Goal: Information Seeking & Learning: Learn about a topic

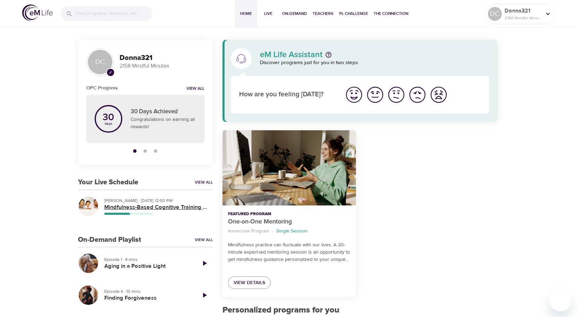
click at [114, 209] on h5 "Mindfulness-Based Cognitive Training (MBCT)" at bounding box center [155, 207] width 103 height 7
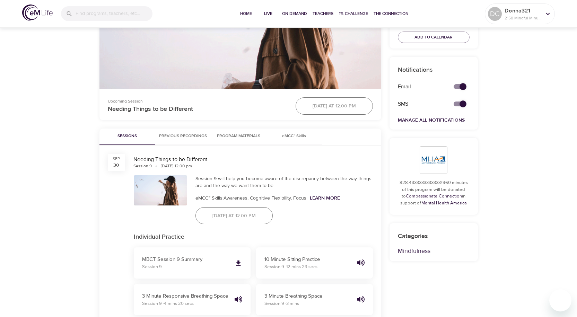
scroll to position [243, 0]
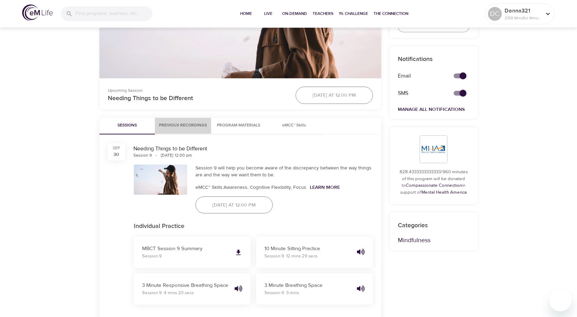
click at [195, 126] on span "Previous Recordings" at bounding box center [183, 125] width 48 height 7
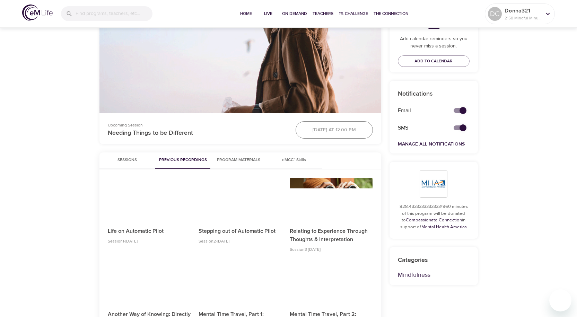
scroll to position [173, 0]
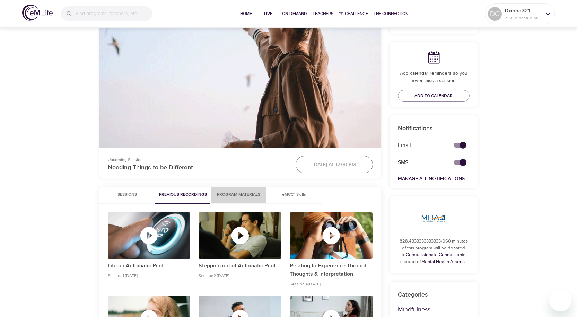
click at [247, 195] on span "Program Materials" at bounding box center [238, 194] width 47 height 7
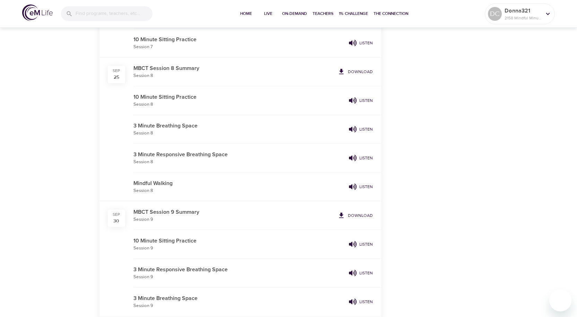
scroll to position [867, 0]
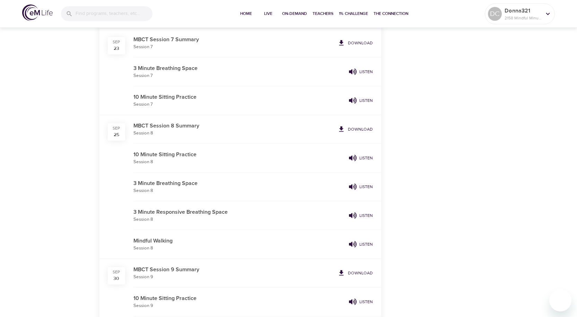
click at [362, 156] on p "Listen" at bounding box center [367, 158] width 14 height 6
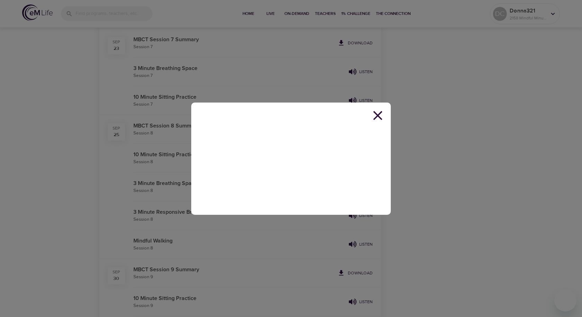
click at [383, 117] on icon at bounding box center [378, 116] width 16 height 16
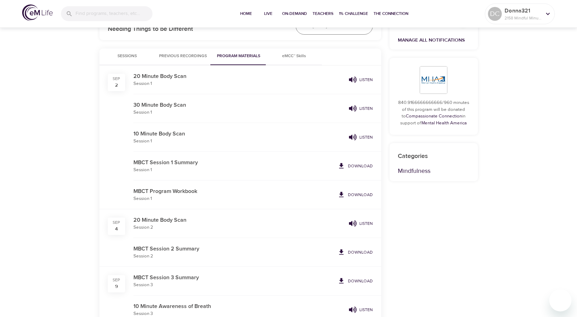
scroll to position [139, 0]
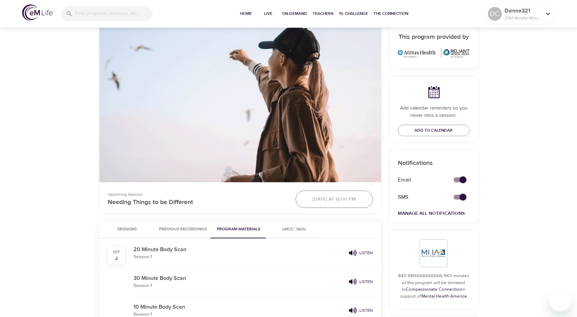
click at [128, 227] on span "Sessions" at bounding box center [127, 229] width 47 height 7
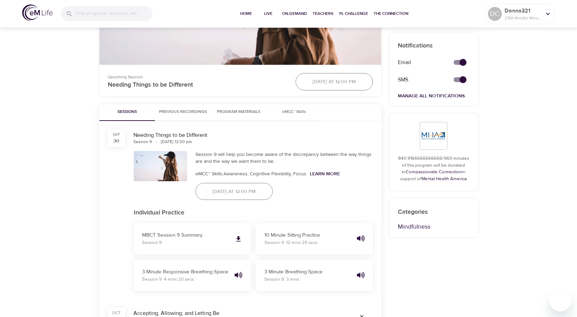
scroll to position [243, 0]
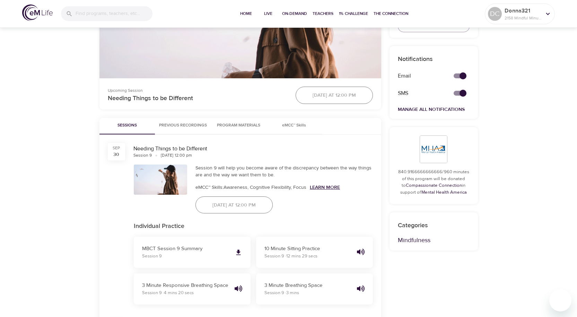
click at [324, 186] on link "Learn More" at bounding box center [325, 187] width 30 height 6
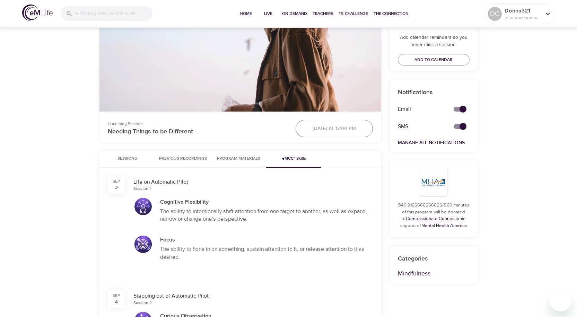
scroll to position [208, 0]
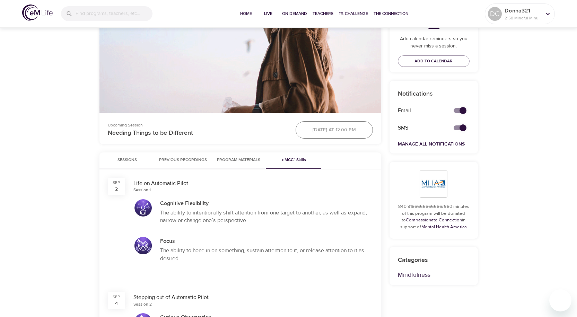
click at [124, 158] on span "Sessions" at bounding box center [127, 160] width 47 height 7
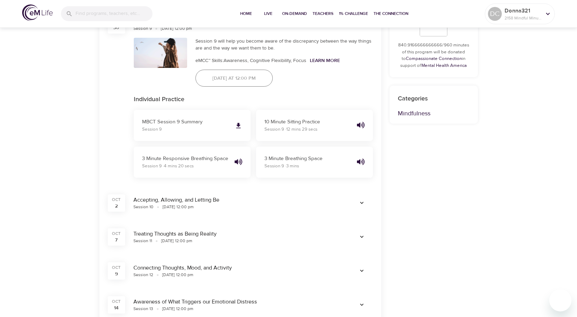
scroll to position [347, 0]
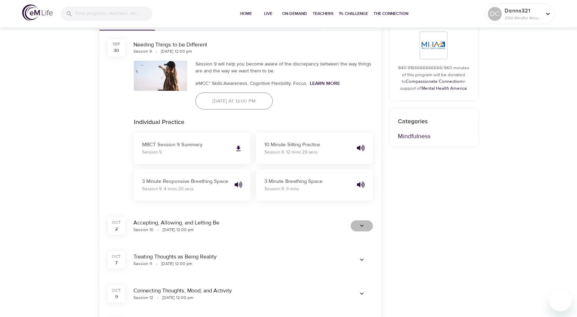
click at [362, 226] on icon "button" at bounding box center [361, 226] width 3 height 2
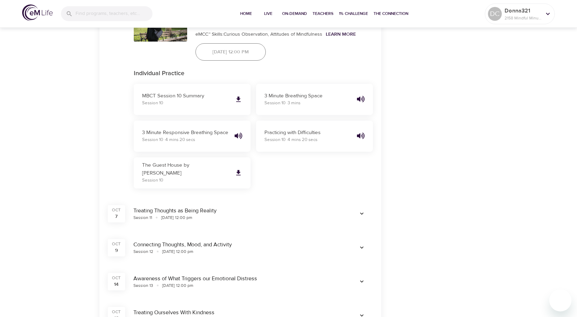
scroll to position [589, 0]
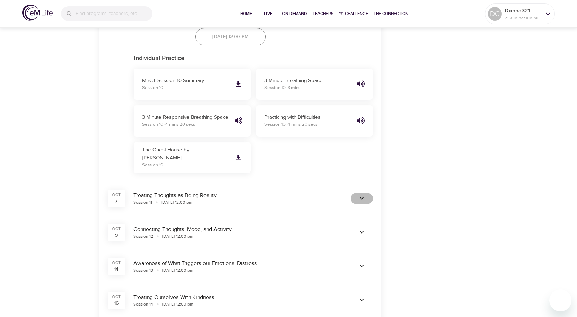
click at [361, 197] on icon "button" at bounding box center [361, 198] width 7 height 7
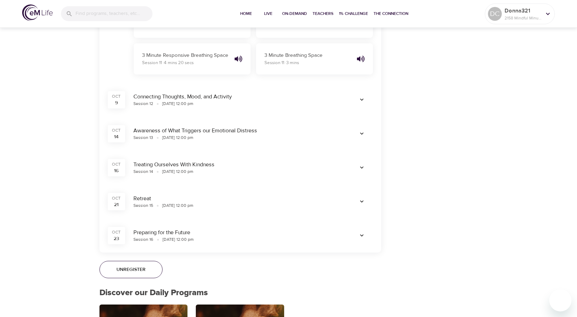
scroll to position [867, 0]
click at [361, 200] on icon "button" at bounding box center [361, 201] width 7 height 7
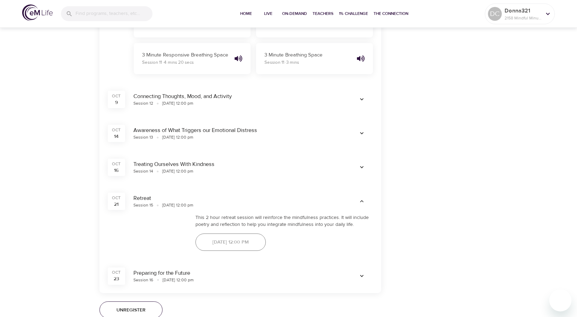
scroll to position [901, 0]
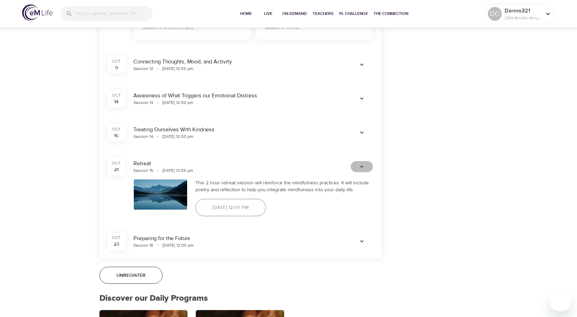
click at [363, 166] on icon "button" at bounding box center [361, 166] width 7 height 7
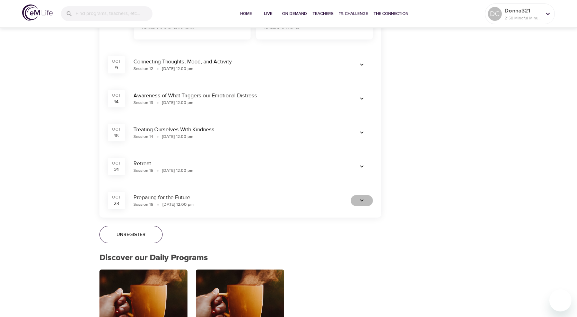
click at [359, 198] on icon "button" at bounding box center [361, 200] width 7 height 7
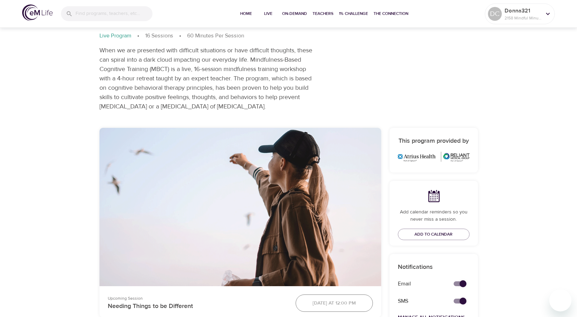
scroll to position [0, 0]
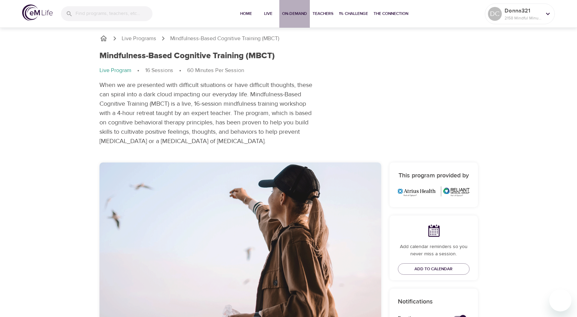
click at [294, 14] on span "On-Demand" at bounding box center [294, 13] width 25 height 7
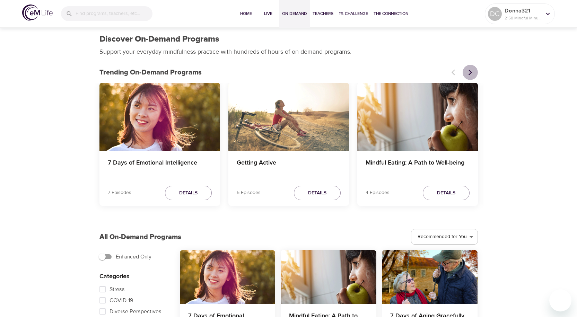
click at [469, 71] on icon "Next items" at bounding box center [470, 72] width 7 height 7
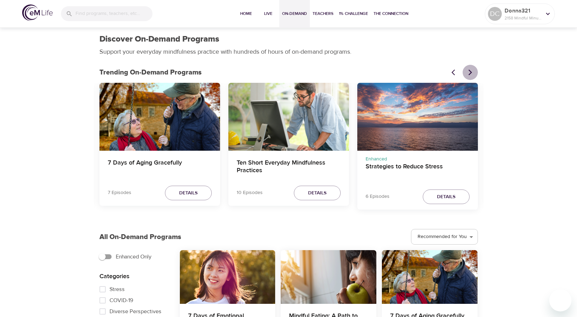
click at [469, 71] on icon "Next items" at bounding box center [470, 72] width 7 height 7
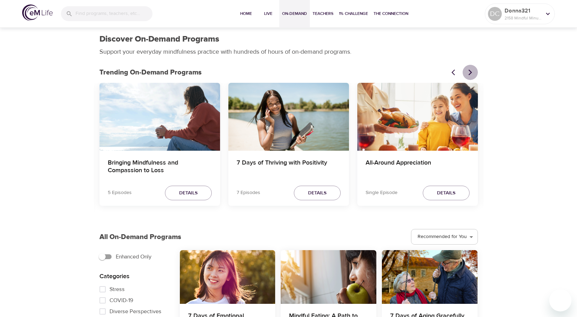
click at [469, 71] on icon "Next items" at bounding box center [470, 72] width 7 height 7
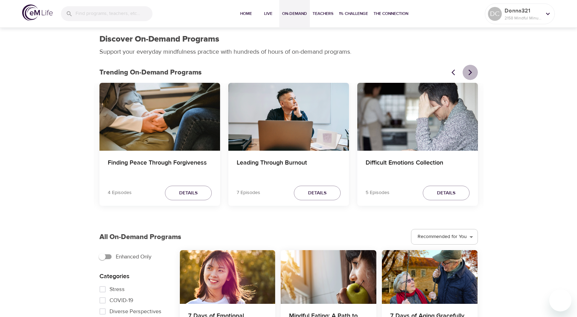
click at [469, 71] on icon "Next items" at bounding box center [470, 72] width 7 height 7
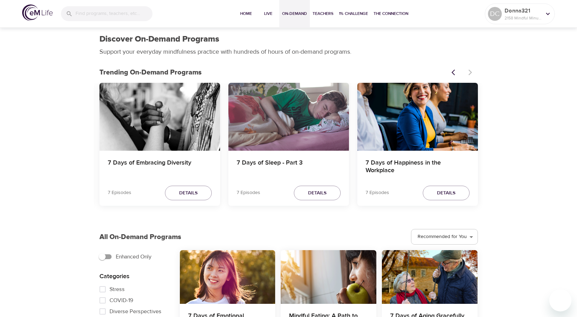
click at [469, 71] on div at bounding box center [463, 72] width 31 height 15
click at [456, 74] on icon "Previous items" at bounding box center [455, 72] width 7 height 7
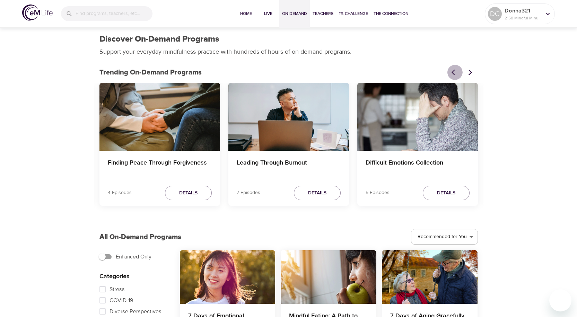
click at [456, 74] on icon "Previous items" at bounding box center [455, 72] width 7 height 7
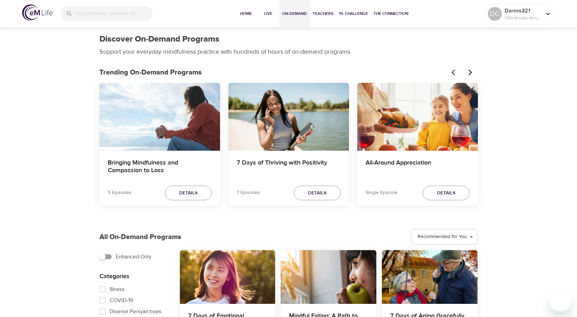
click at [456, 74] on icon "Previous items" at bounding box center [455, 72] width 7 height 7
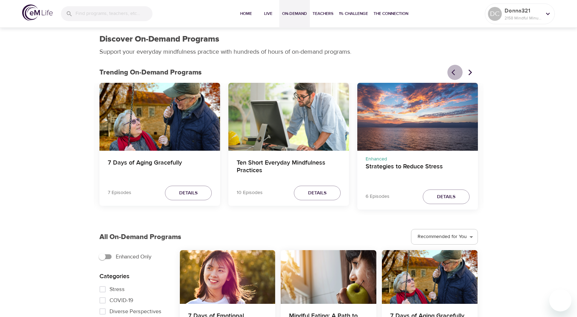
click at [456, 74] on icon "Previous items" at bounding box center [455, 72] width 7 height 7
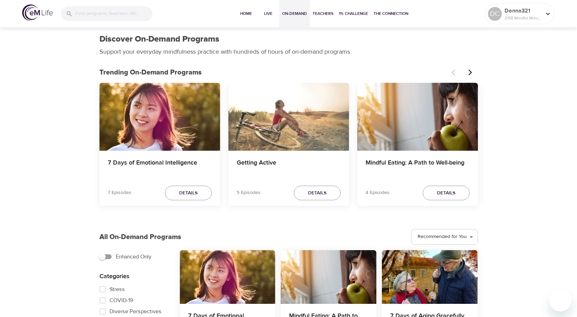
click at [456, 74] on div at bounding box center [463, 72] width 31 height 15
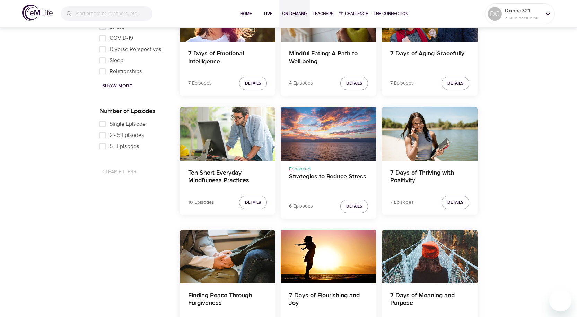
scroll to position [173, 0]
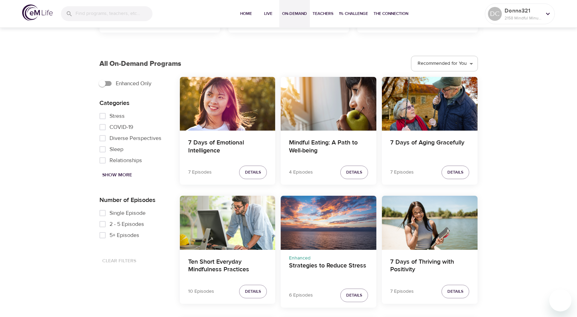
click at [126, 173] on span "Show More" at bounding box center [117, 175] width 30 height 9
click at [103, 114] on input "Addictions" at bounding box center [103, 113] width 14 height 11
checkbox input "true"
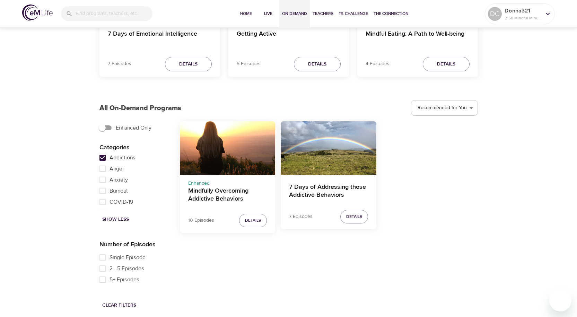
scroll to position [129, 0]
click at [220, 191] on h4 "Mindfully Overcoming Addictive Behaviors" at bounding box center [227, 195] width 79 height 17
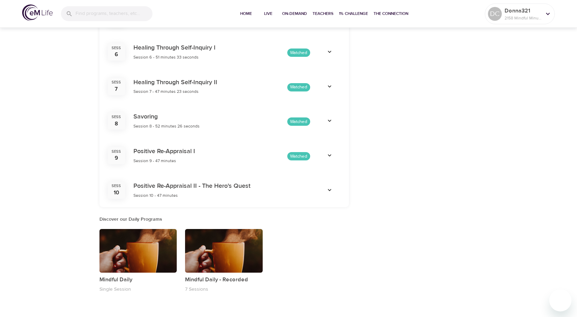
scroll to position [536, 0]
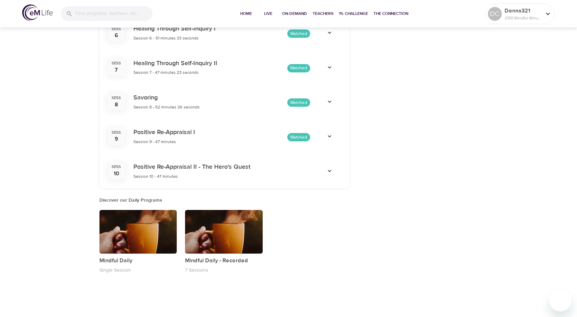
click at [327, 172] on icon "button" at bounding box center [329, 171] width 7 height 7
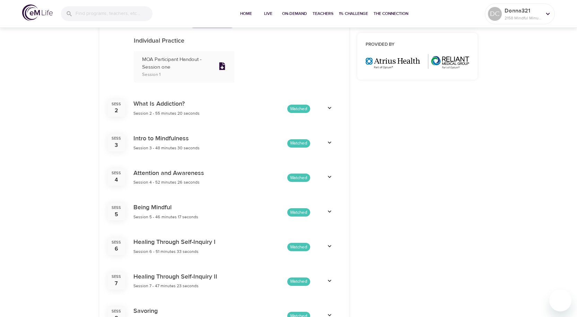
scroll to position [259, 0]
